Goal: Find specific page/section: Find specific page/section

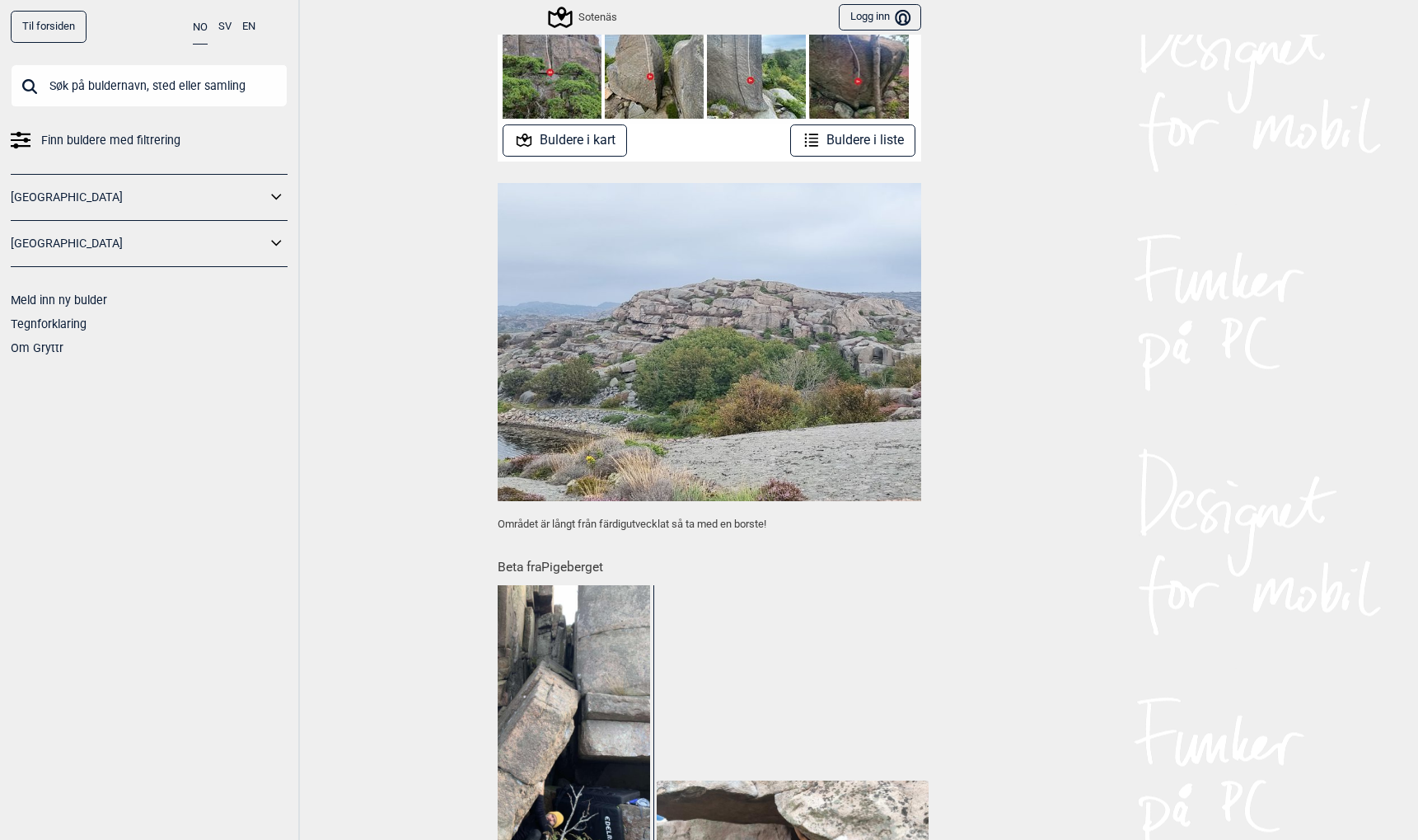
scroll to position [137, 0]
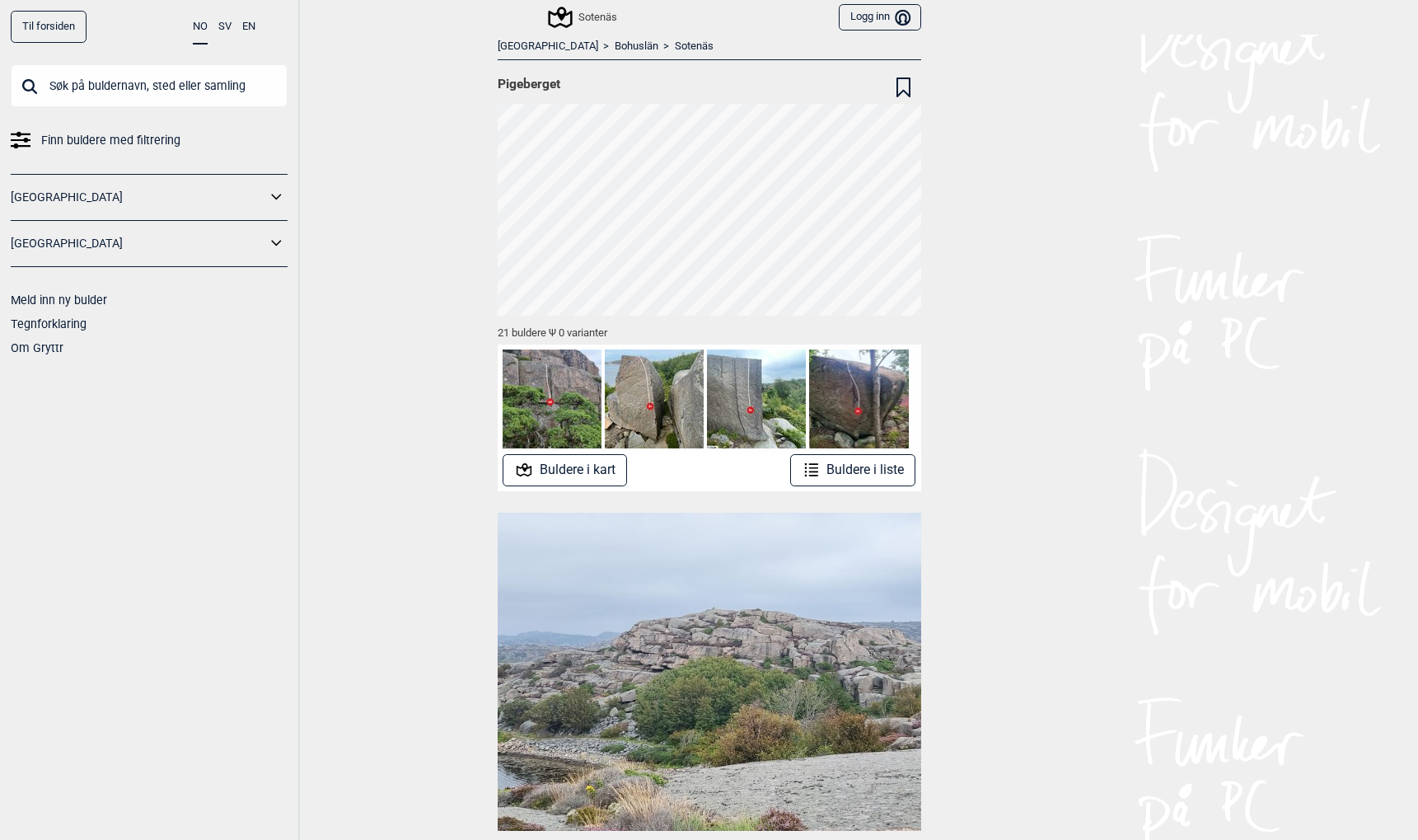
click at [583, 17] on div "Sotenäs" at bounding box center [583, 17] width 67 height 20
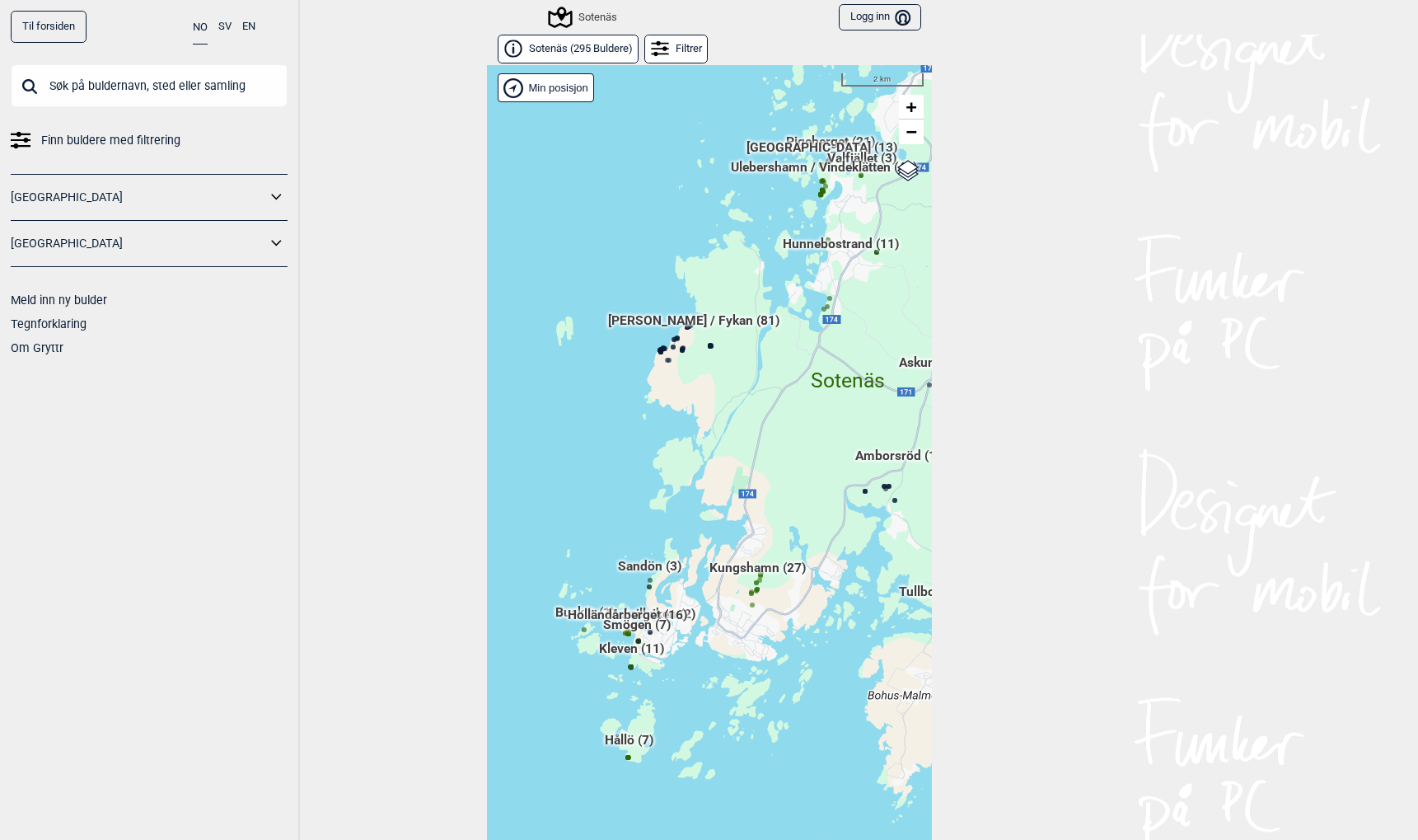
scroll to position [25, 0]
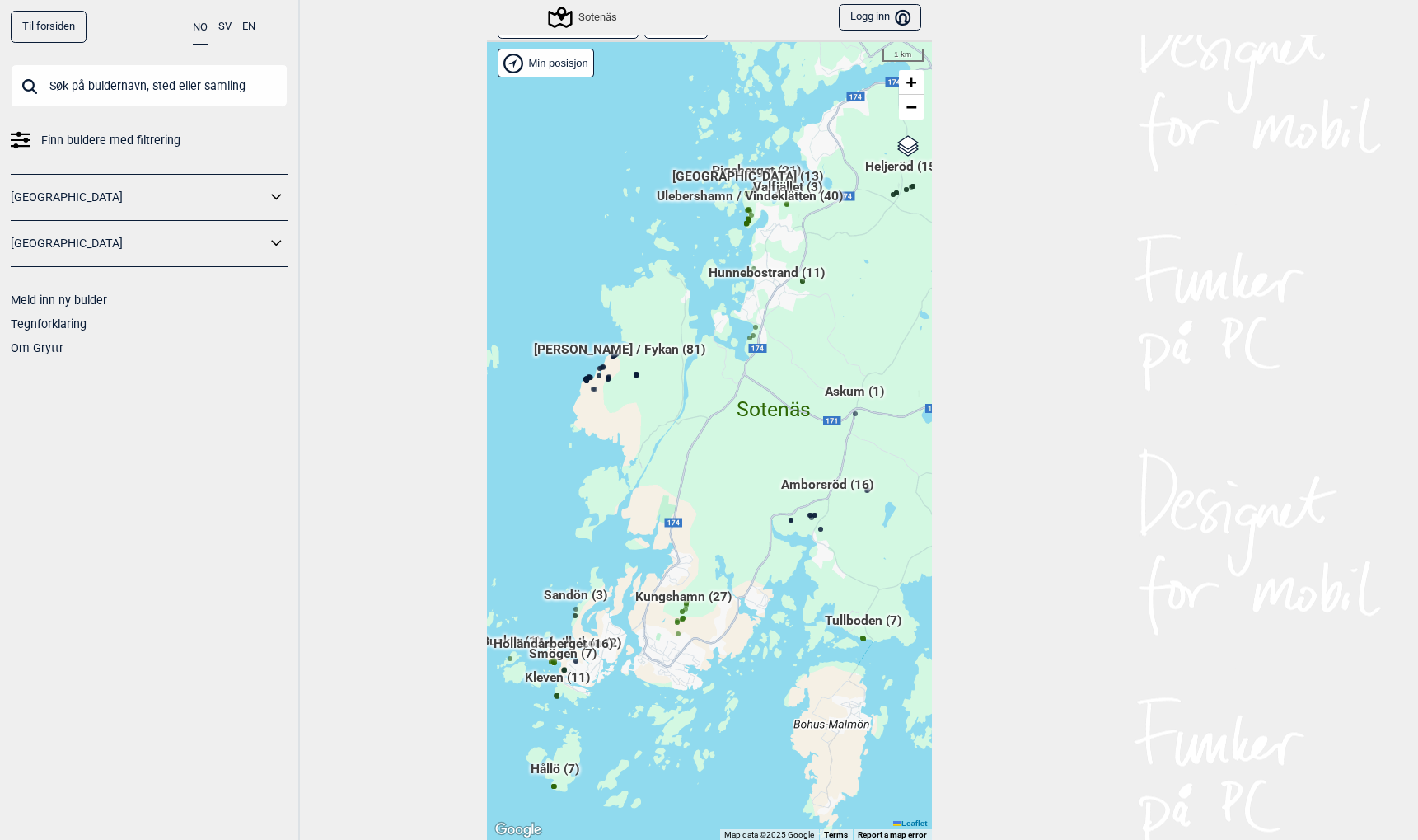
drag, startPoint x: 798, startPoint y: 161, endPoint x: 680, endPoint y: 284, distance: 170.4
click at [413, 94] on div "Hallingdal Gol [PERSON_NAME] Kolomoen [GEOGRAPHIC_DATA] [GEOGRAPHIC_DATA] [GEOG…" at bounding box center [413, 94] width 0 height 0
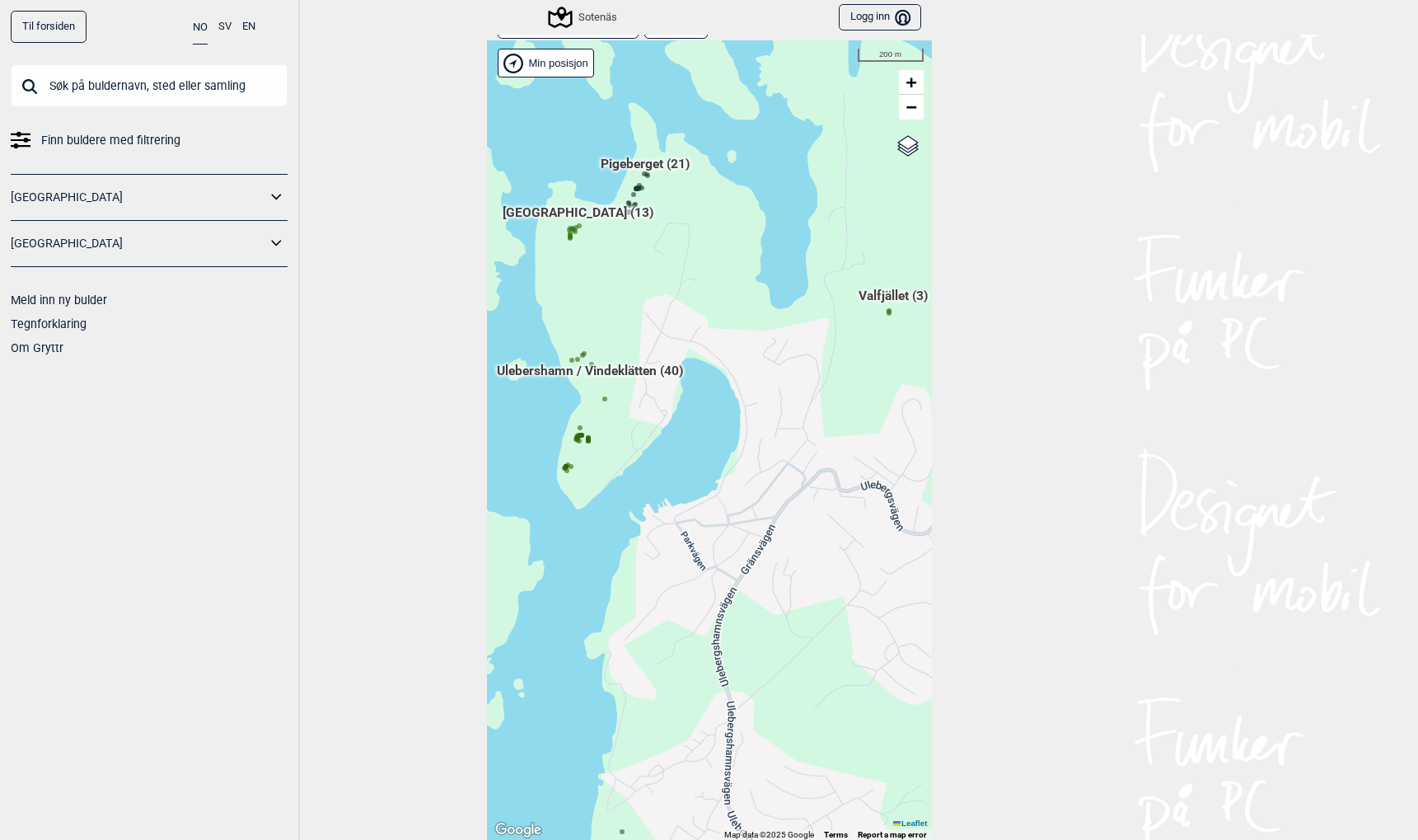
drag, startPoint x: 750, startPoint y: 241, endPoint x: 669, endPoint y: 293, distance: 96.3
click at [669, 293] on div "Hallingdal Gol [PERSON_NAME] Kolomoen [GEOGRAPHIC_DATA] [GEOGRAPHIC_DATA] [GEOG…" at bounding box center [709, 440] width 445 height 800
click at [207, 87] on input "text" at bounding box center [149, 86] width 277 height 43
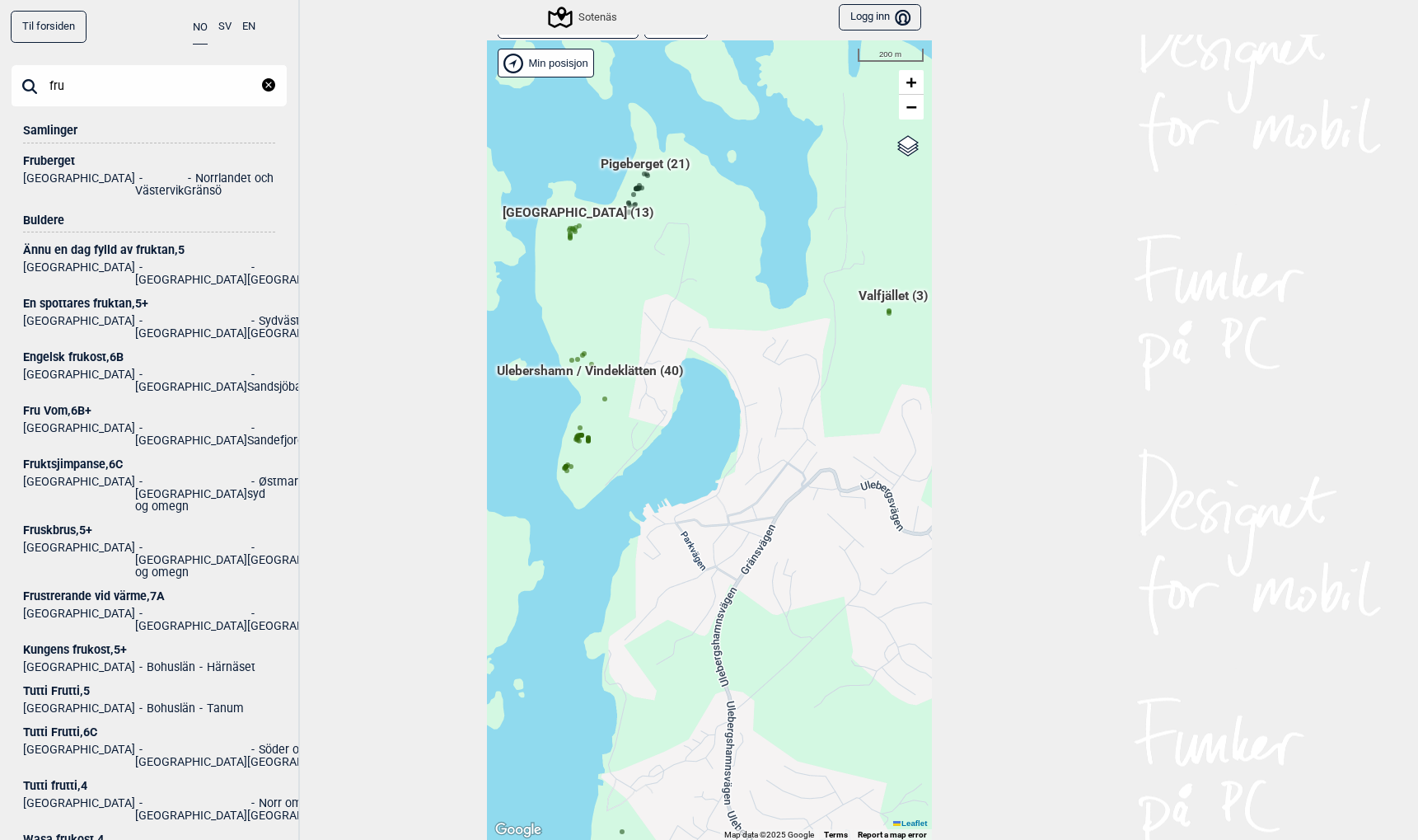
click at [100, 77] on input "fru" at bounding box center [149, 86] width 277 height 43
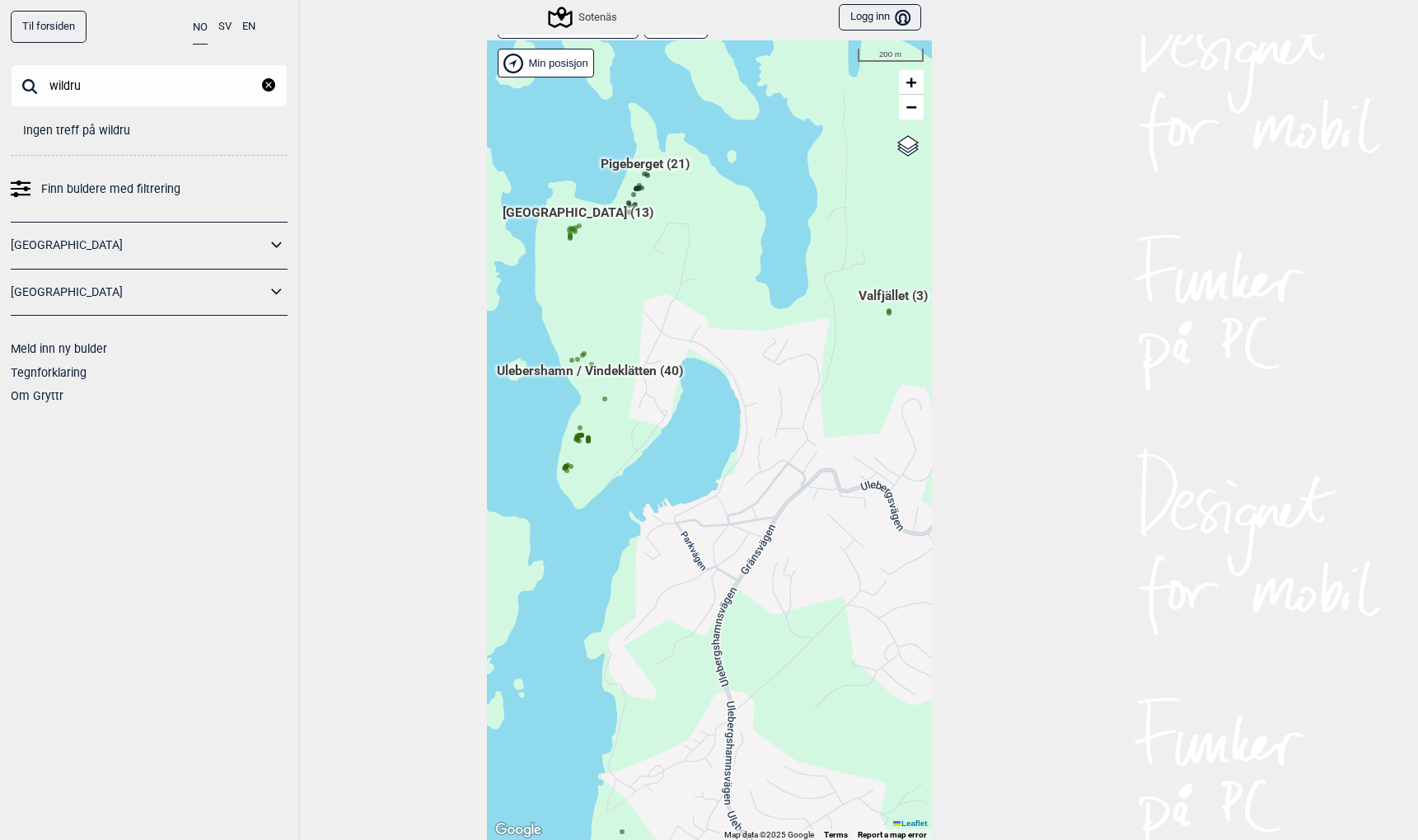
click at [104, 97] on input "wildru" at bounding box center [149, 86] width 277 height 43
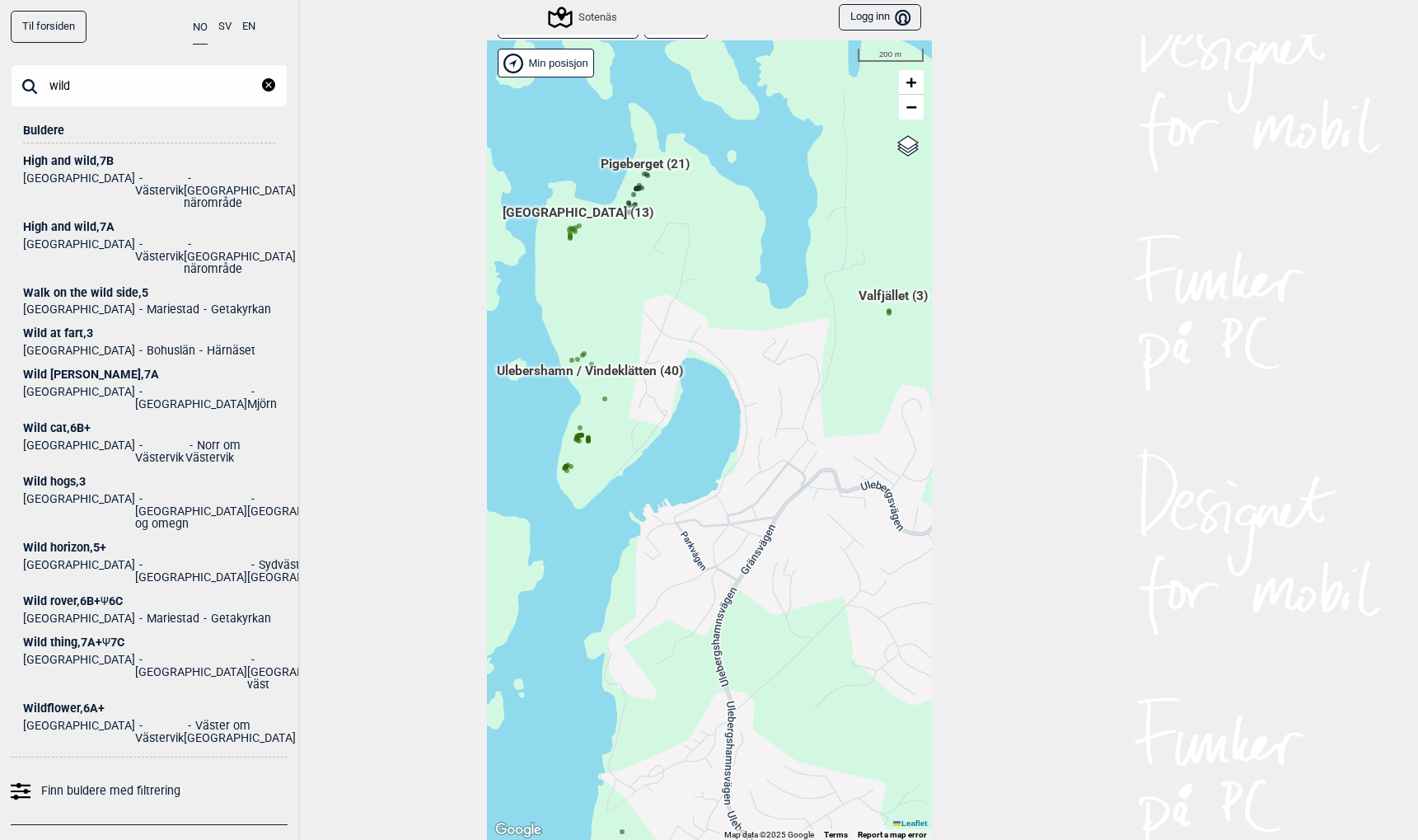
type input "wild"
click at [68, 636] on div "Wild thing , 7A+ Ψ 7C" at bounding box center [149, 642] width 252 height 12
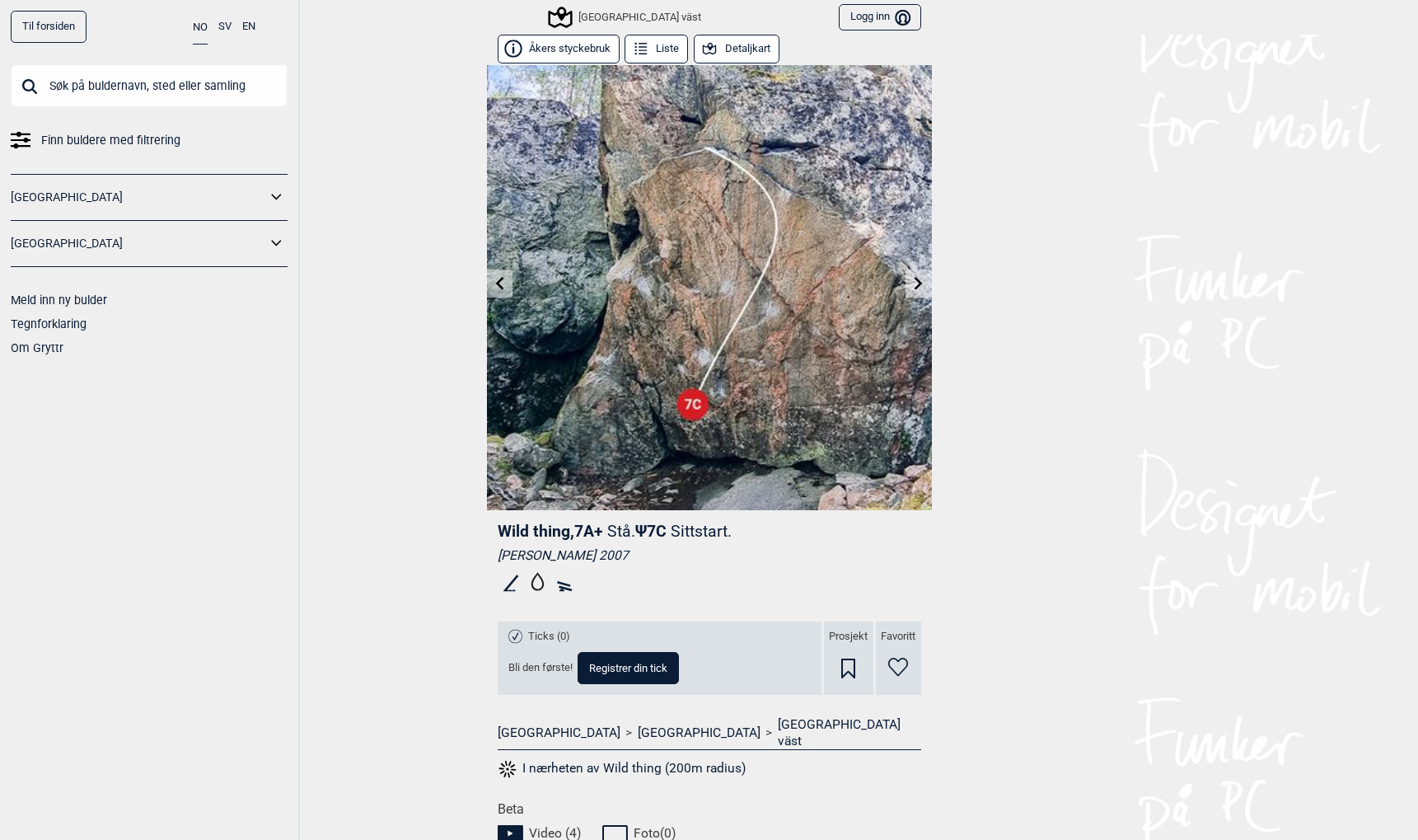
click at [739, 49] on button "Detaljkart" at bounding box center [737, 49] width 86 height 29
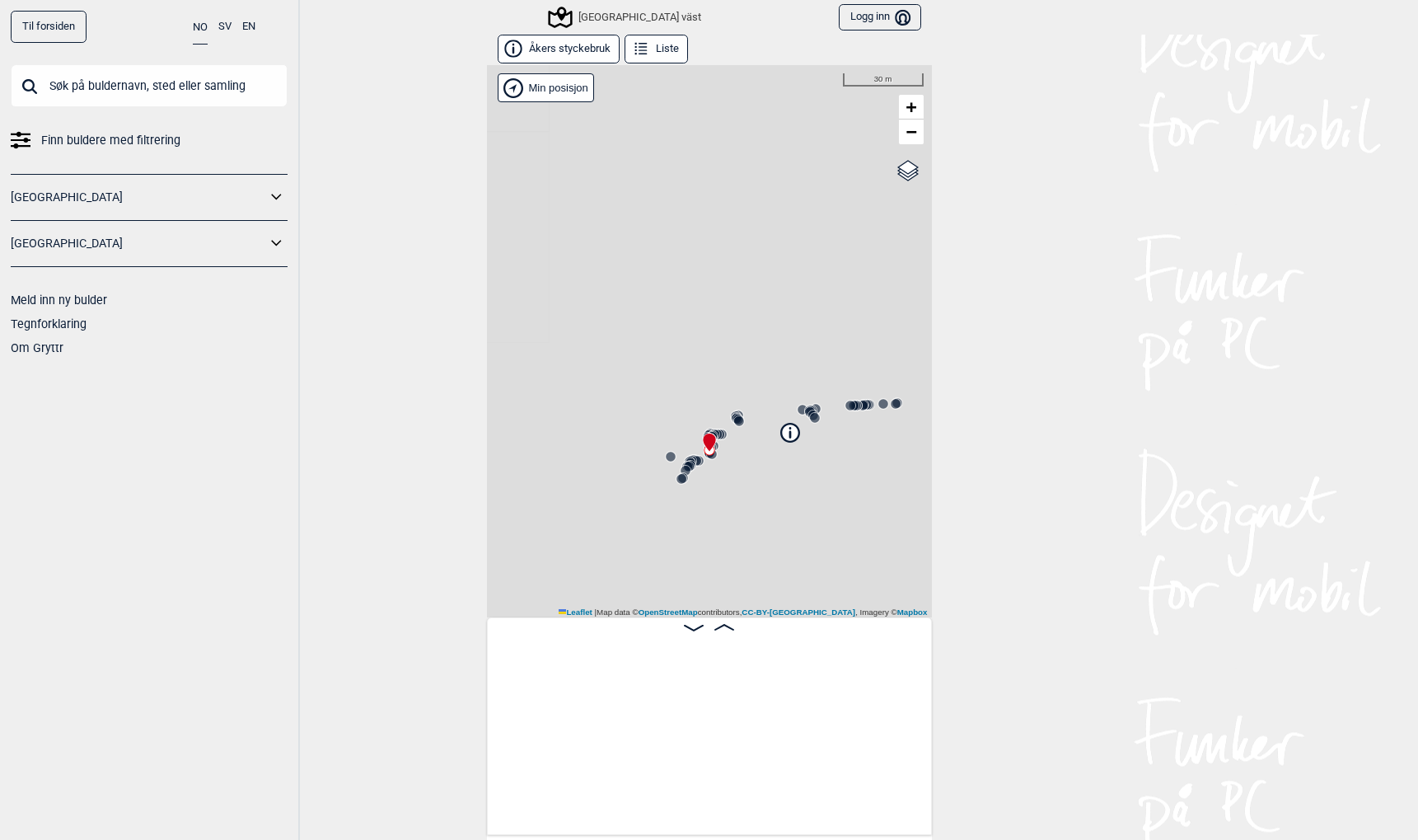
scroll to position [0, 5710]
